Goal: Information Seeking & Learning: Learn about a topic

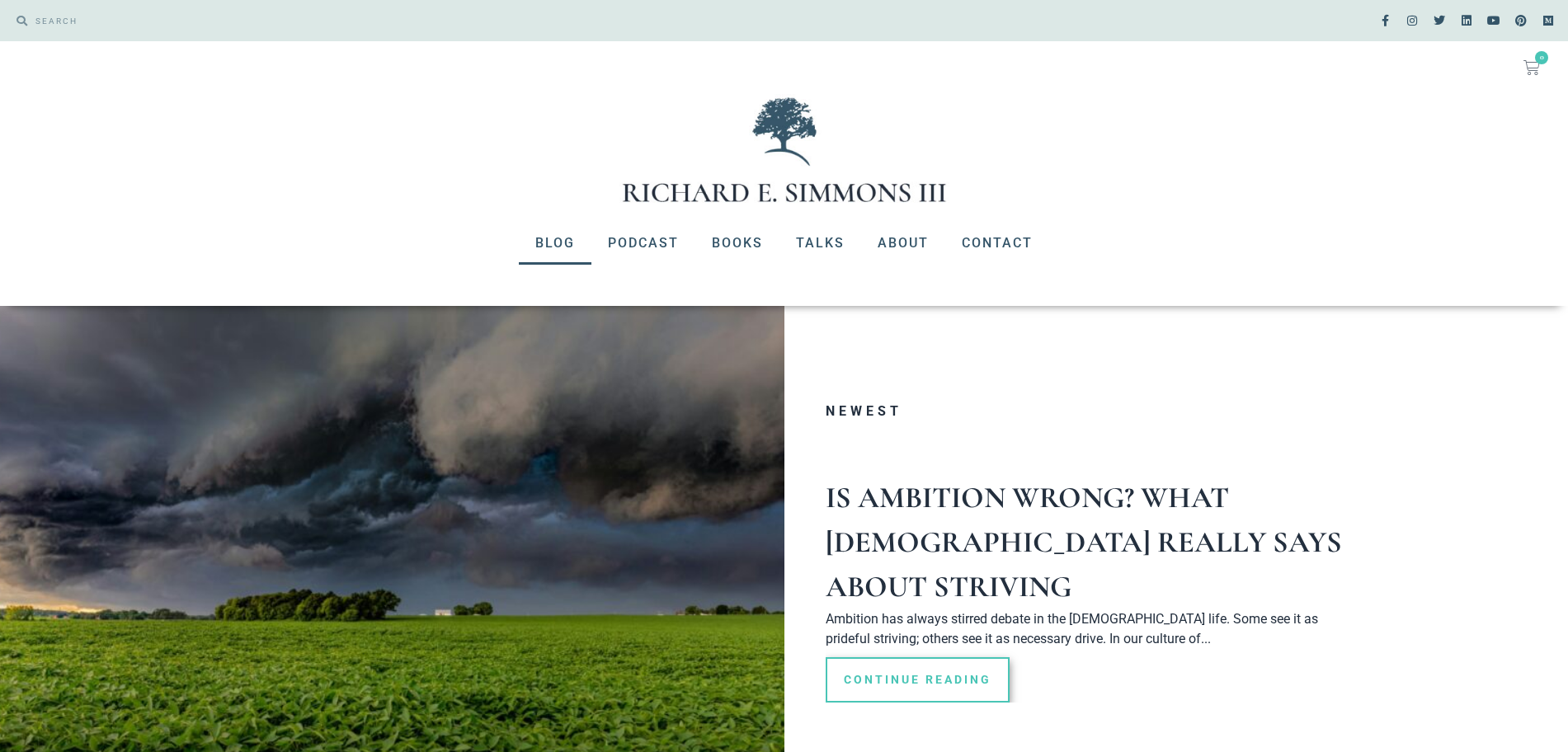
scroll to position [206, 0]
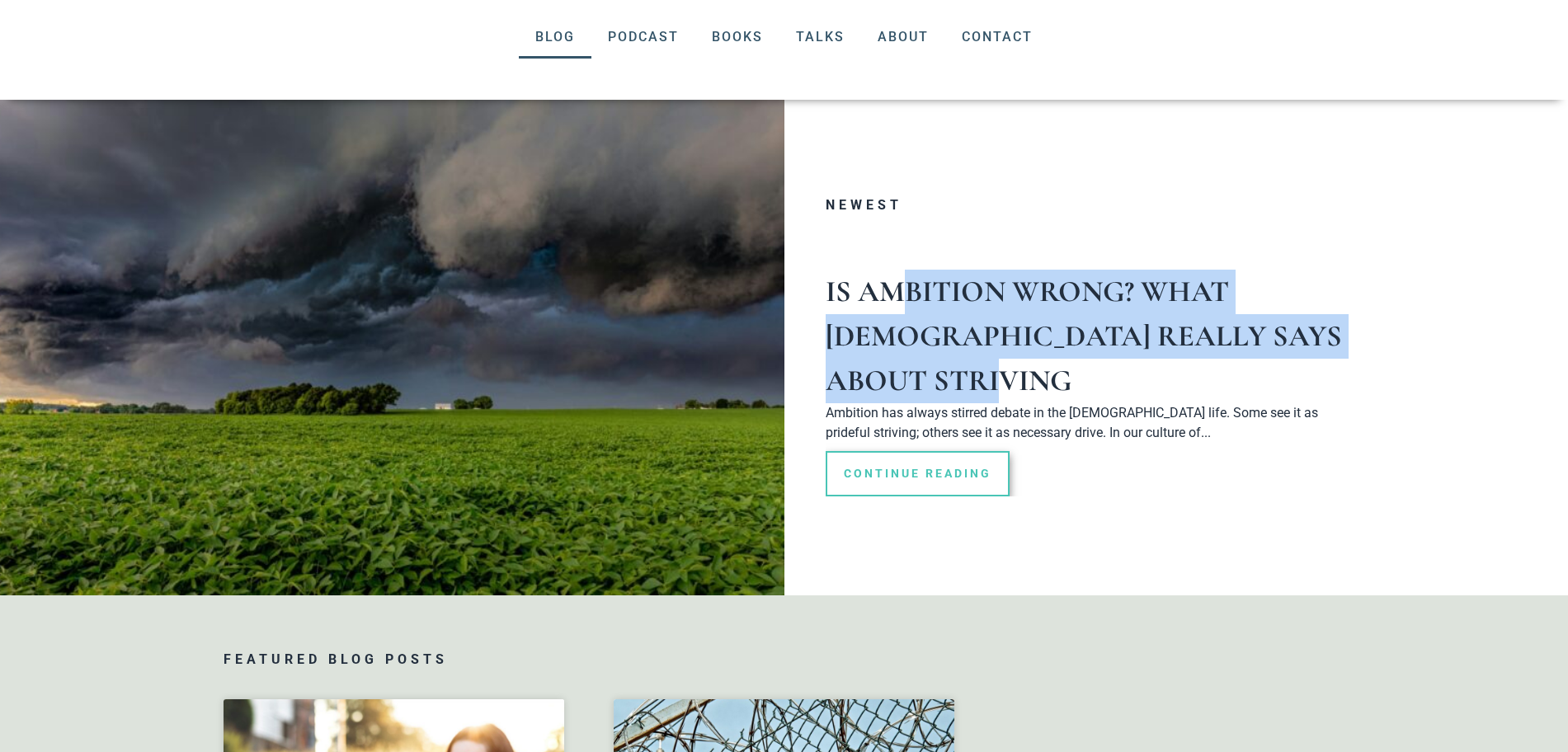
drag, startPoint x: 1372, startPoint y: 338, endPoint x: 817, endPoint y: 308, distance: 555.8
click at [817, 308] on section "Newest Is Ambition Wrong? What the Bible Really Says About Striving Ambition ha…" at bounding box center [784, 347] width 1568 height 495
copy link "Is Ambition Wrong? What the Bible Really Says About Striving"
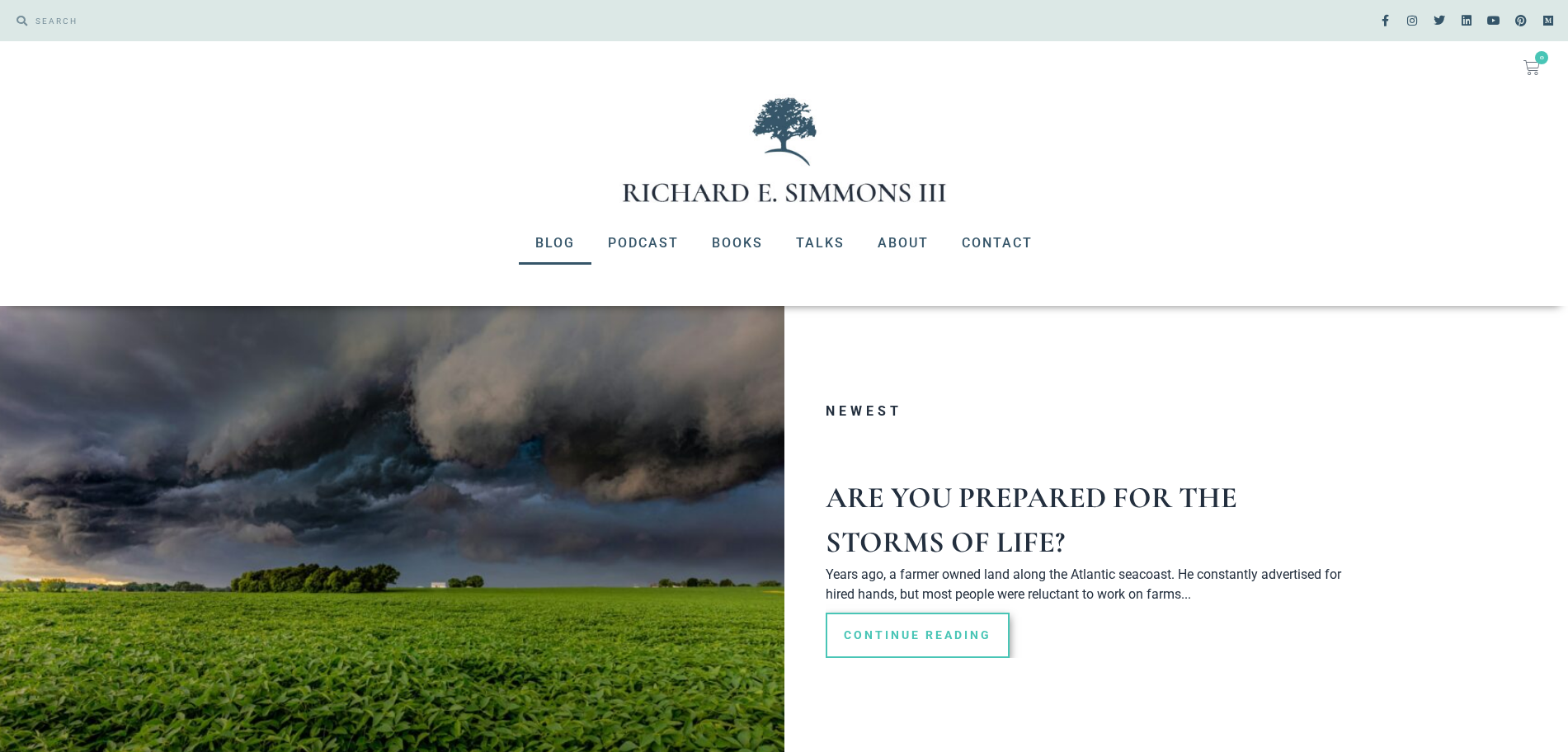
scroll to position [206, 0]
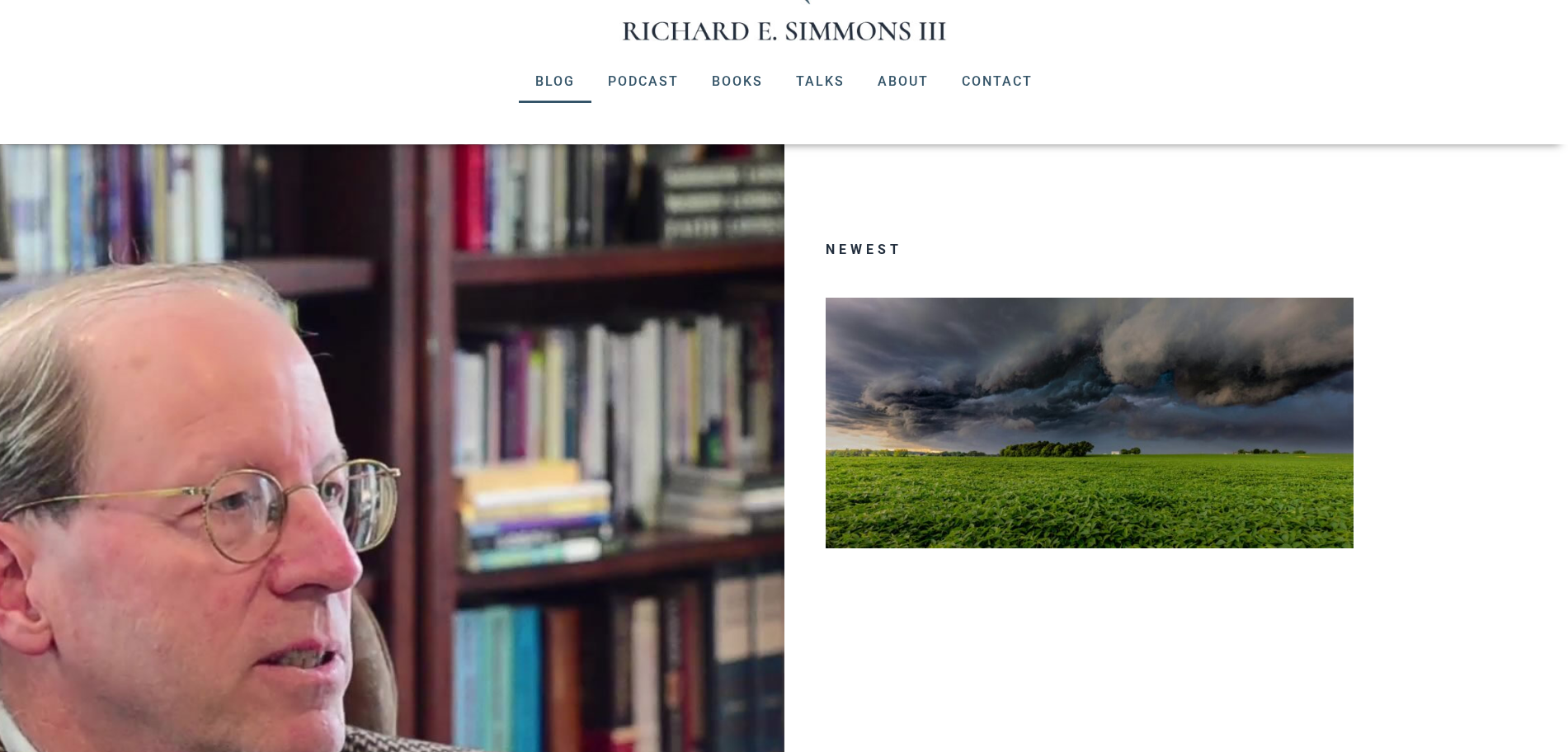
scroll to position [137, 0]
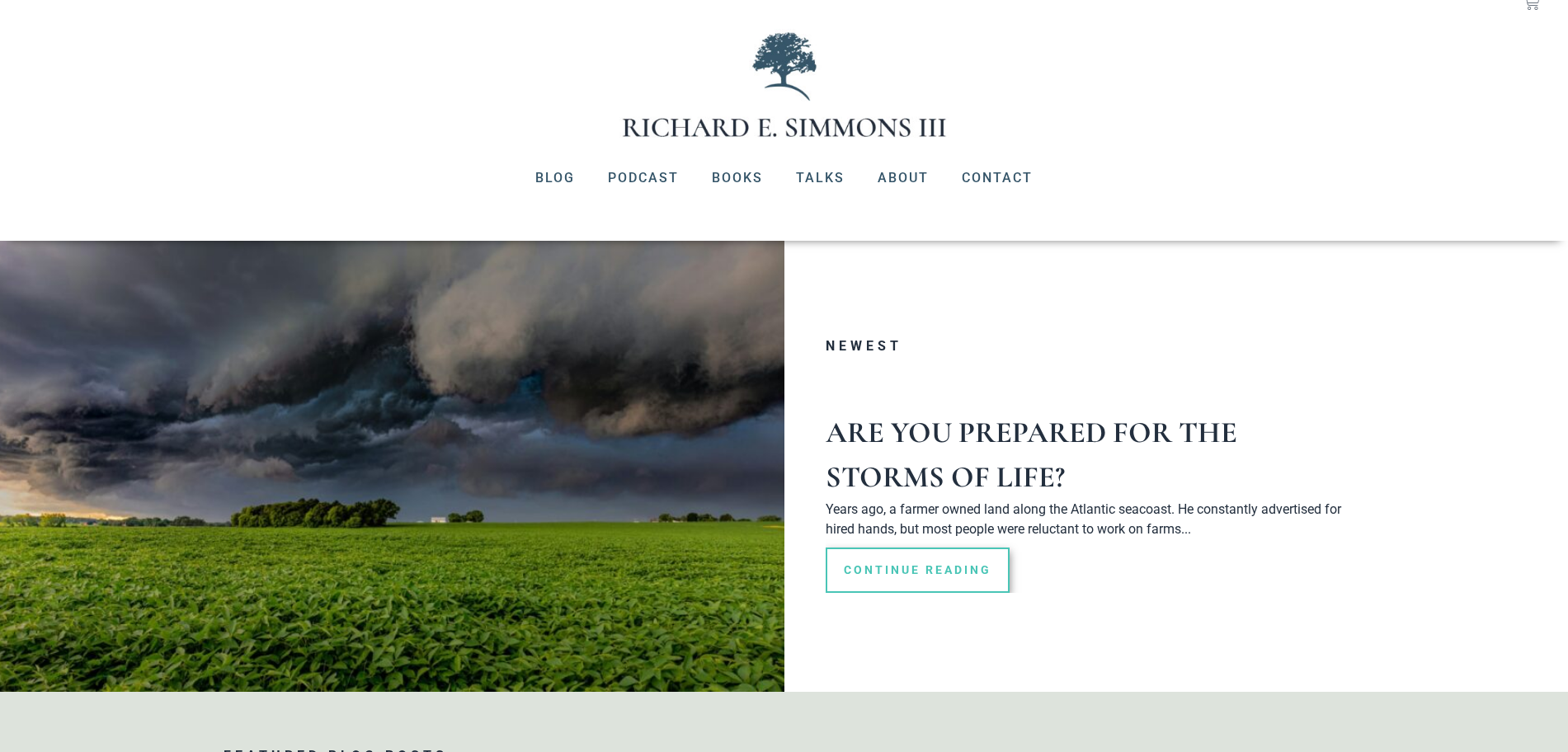
scroll to position [69, 0]
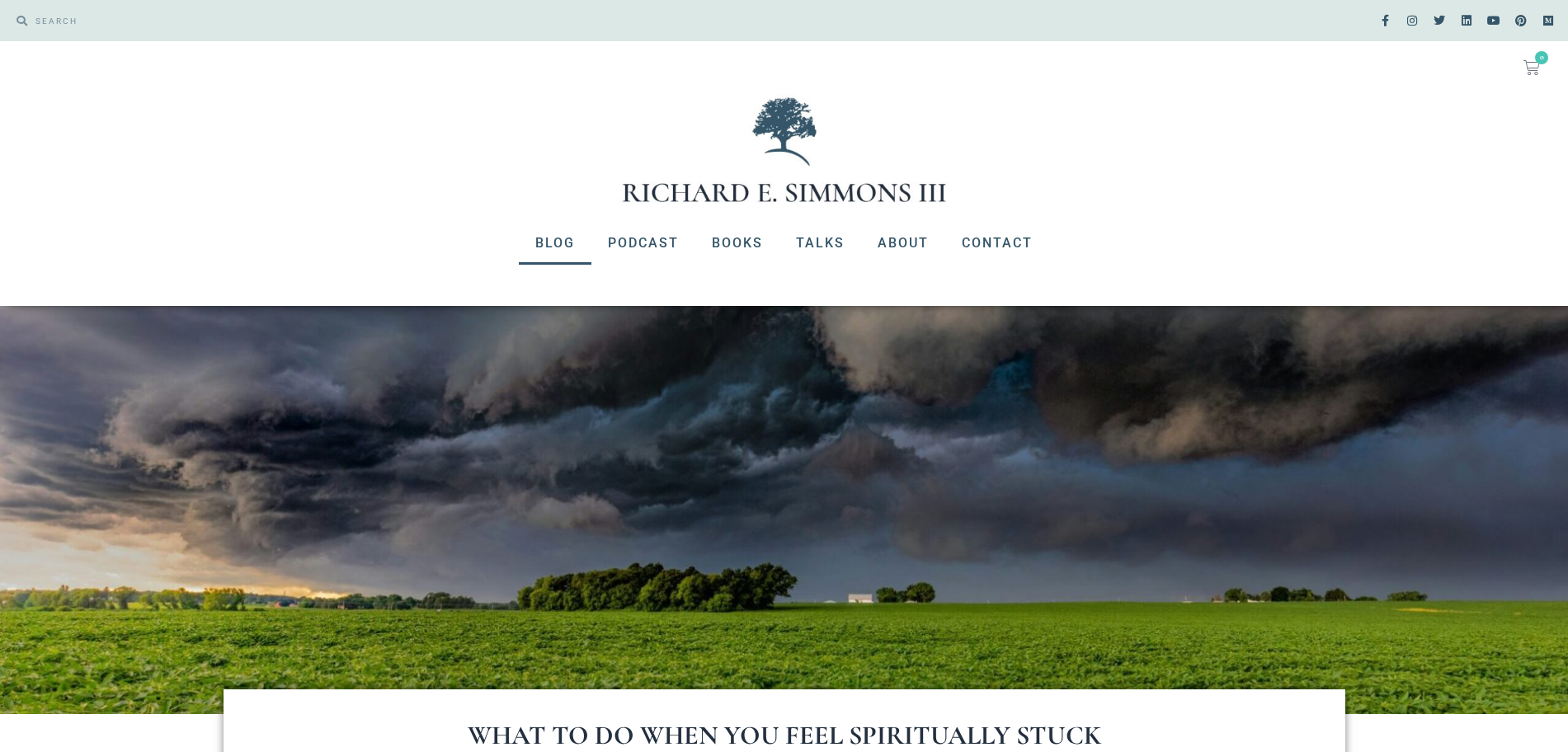
click at [561, 248] on link "Blog" at bounding box center [555, 243] width 72 height 43
click at [563, 245] on link "Blog" at bounding box center [555, 243] width 72 height 43
